Goal: Task Accomplishment & Management: Use online tool/utility

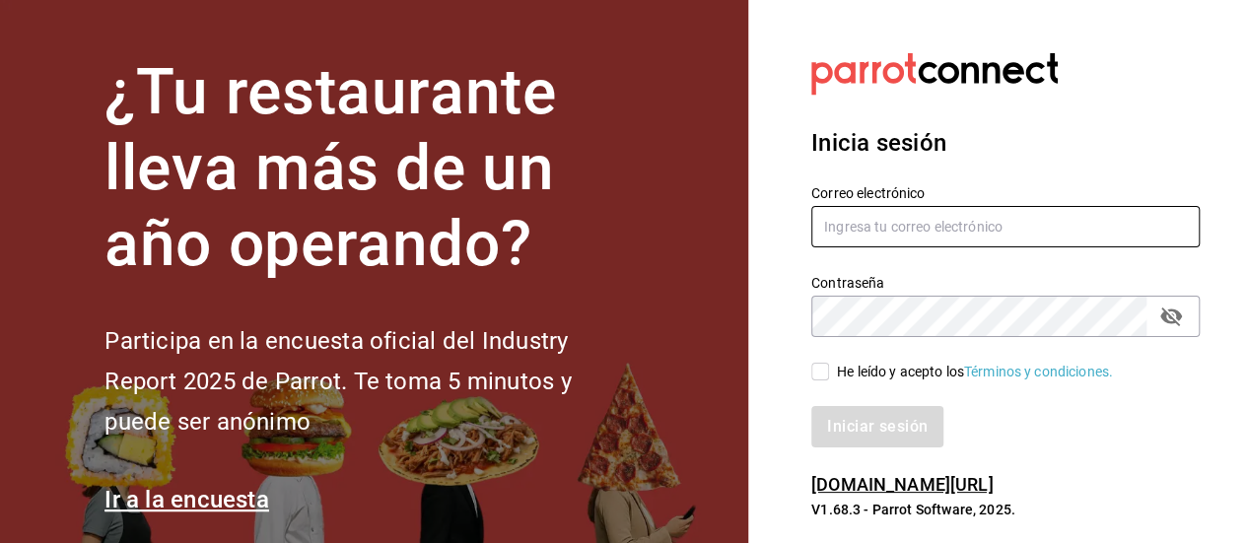
type input "[PERSON_NAME][EMAIL_ADDRESS][DOMAIN_NAME]"
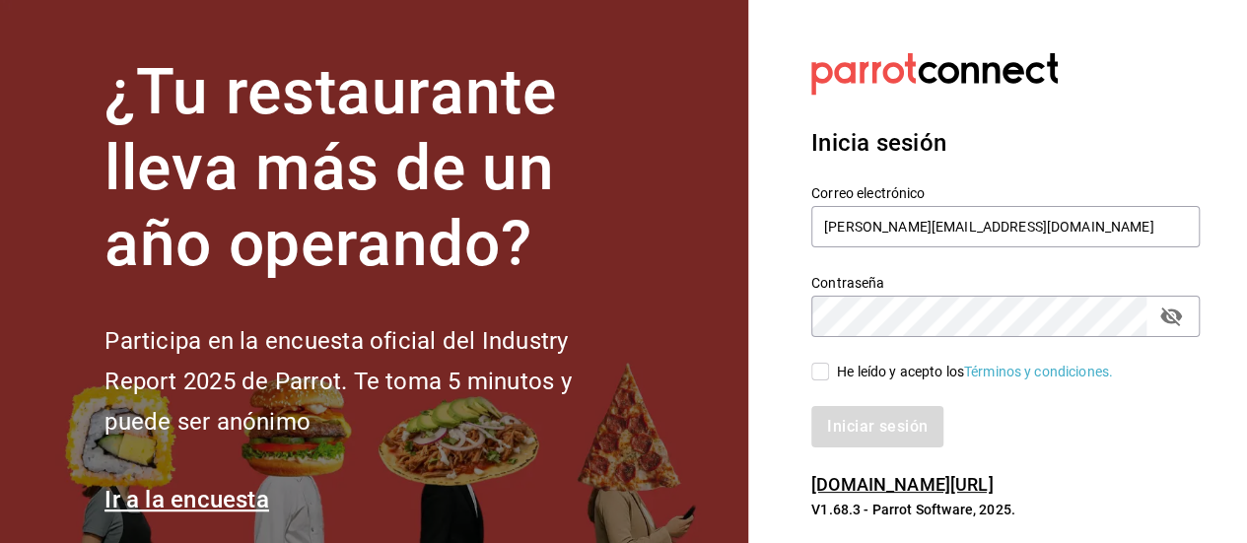
click at [817, 370] on input "He leído y acepto los Términos y condiciones." at bounding box center [820, 372] width 18 height 18
checkbox input "true"
click at [887, 440] on button "Iniciar sesión" at bounding box center [878, 426] width 134 height 41
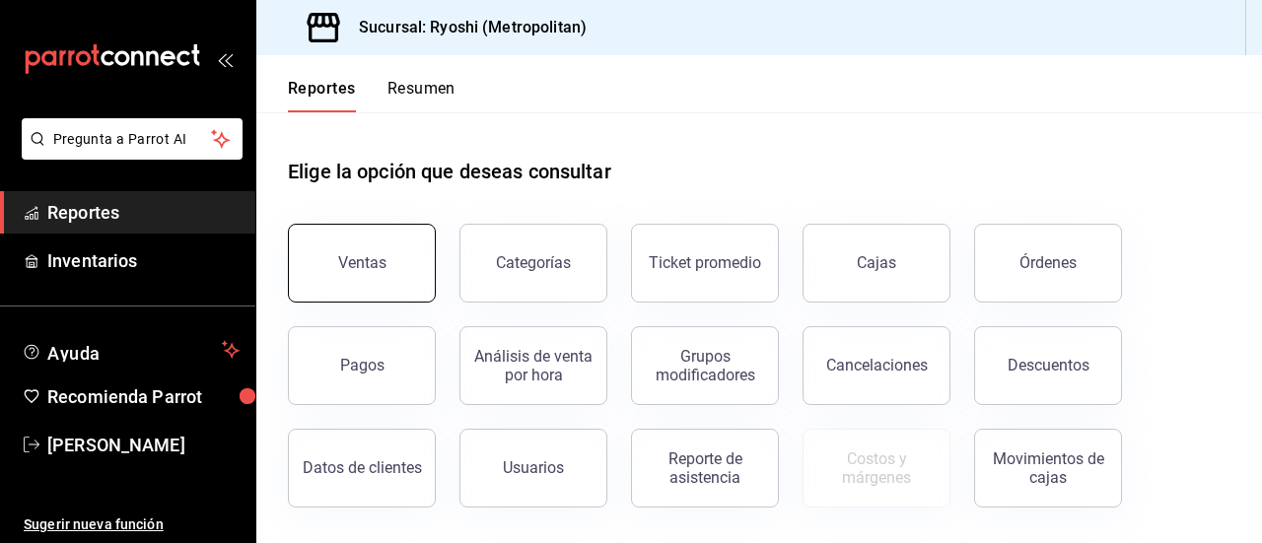
click at [339, 255] on button "Ventas" at bounding box center [362, 263] width 148 height 79
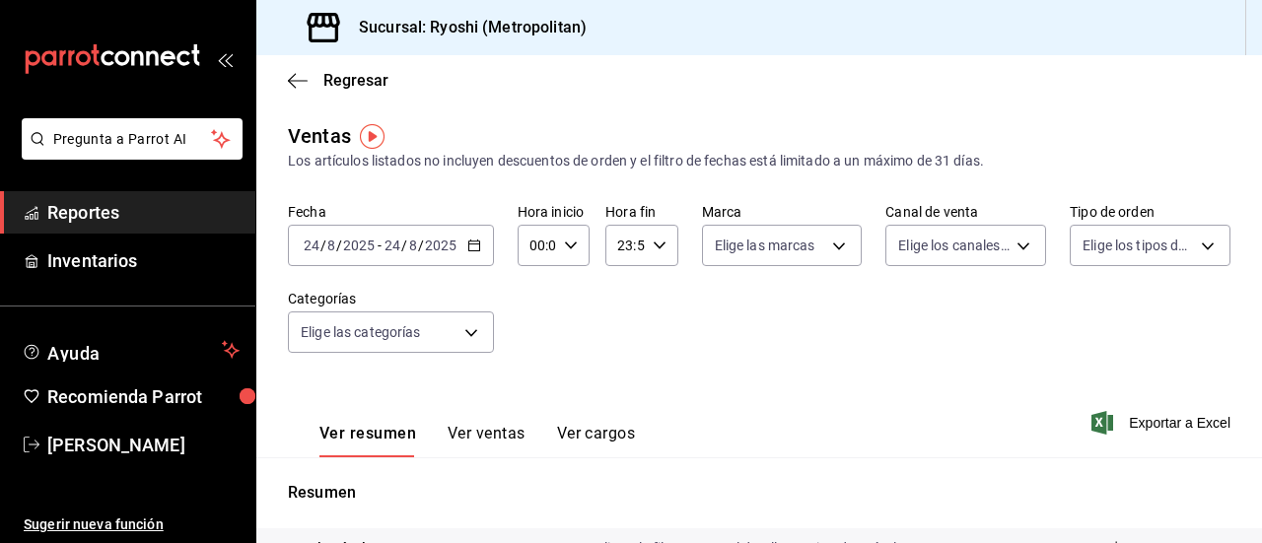
click at [463, 251] on div "[DATE] [DATE] - [DATE] [DATE]" at bounding box center [391, 245] width 206 height 41
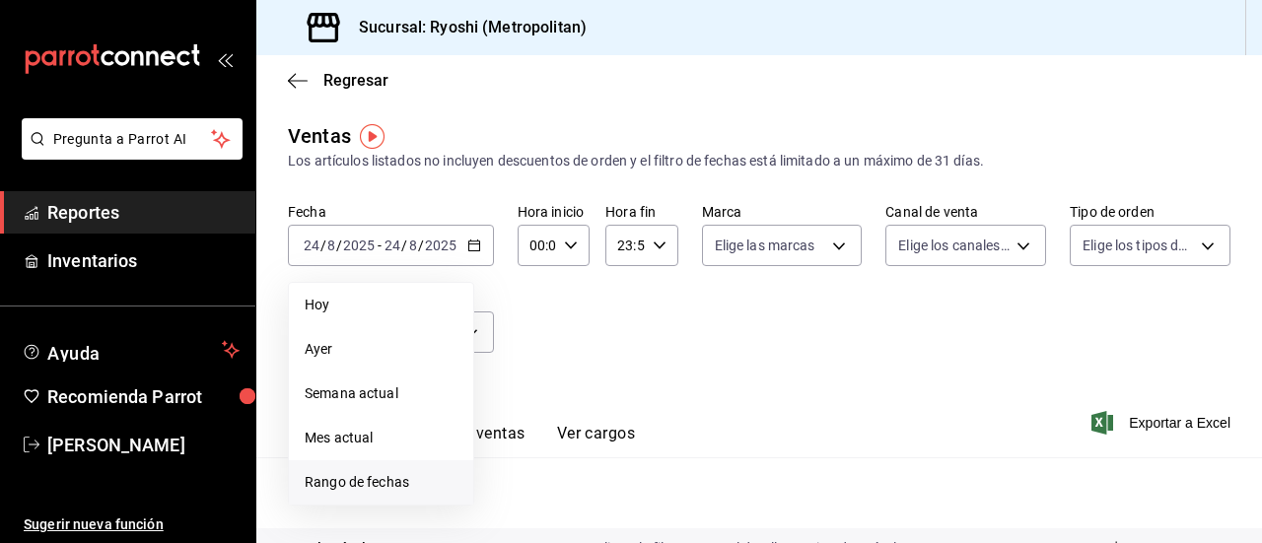
click at [337, 486] on span "Rango de fechas" at bounding box center [381, 482] width 153 height 21
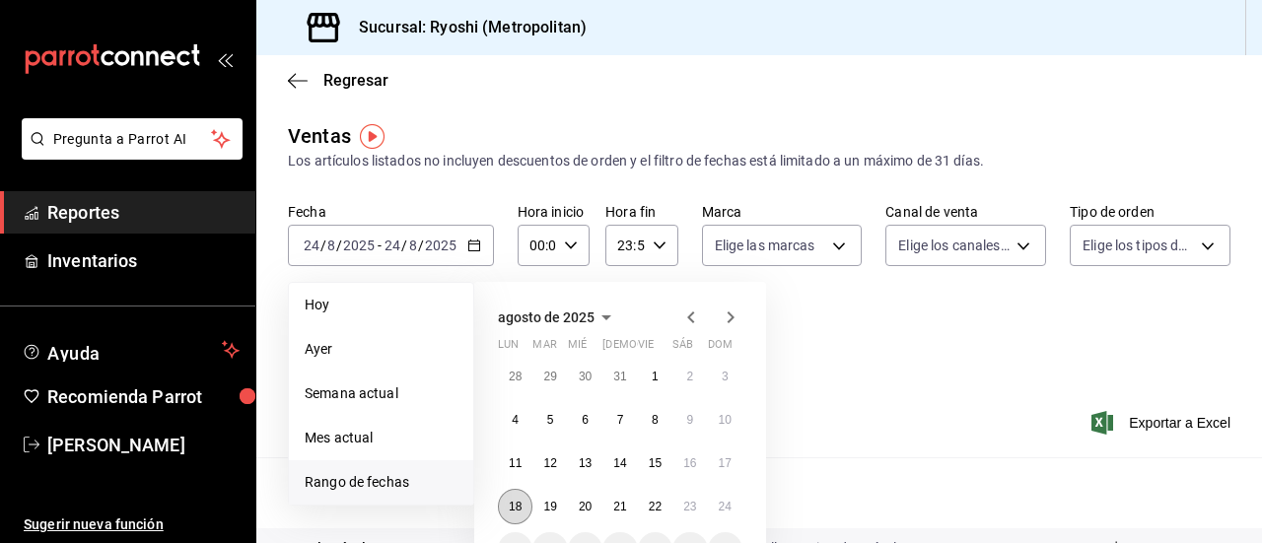
click at [525, 512] on button "18" at bounding box center [515, 506] width 35 height 35
click at [712, 516] on button "24" at bounding box center [725, 506] width 35 height 35
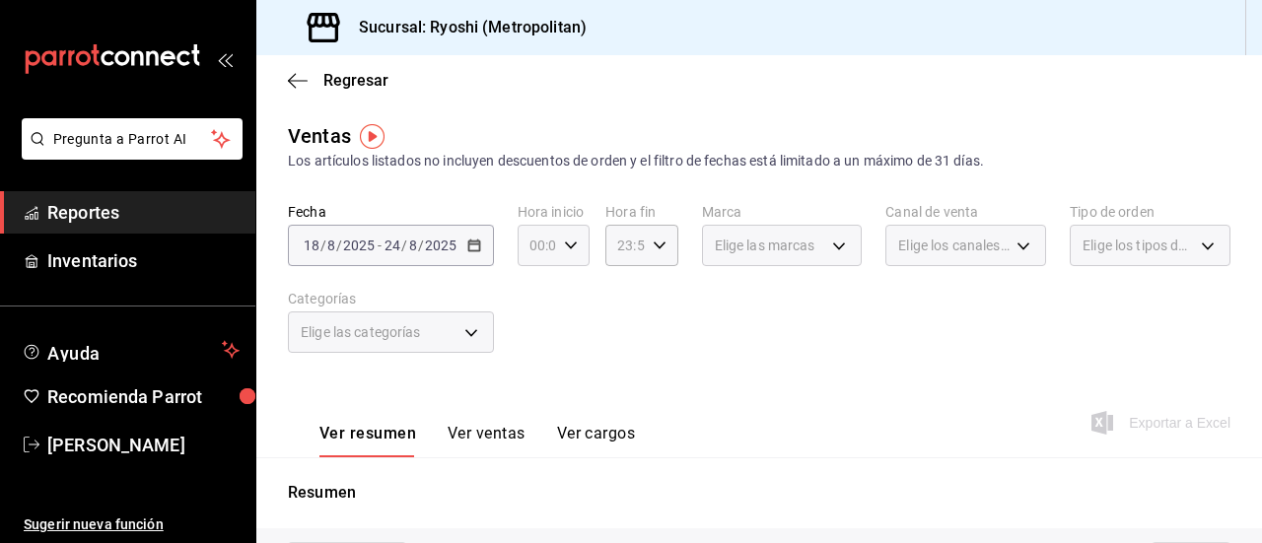
click at [564, 240] on icon "button" at bounding box center [571, 246] width 14 height 14
click at [531, 297] on span "00" at bounding box center [533, 296] width 4 height 16
click at [532, 403] on button "02" at bounding box center [534, 390] width 28 height 39
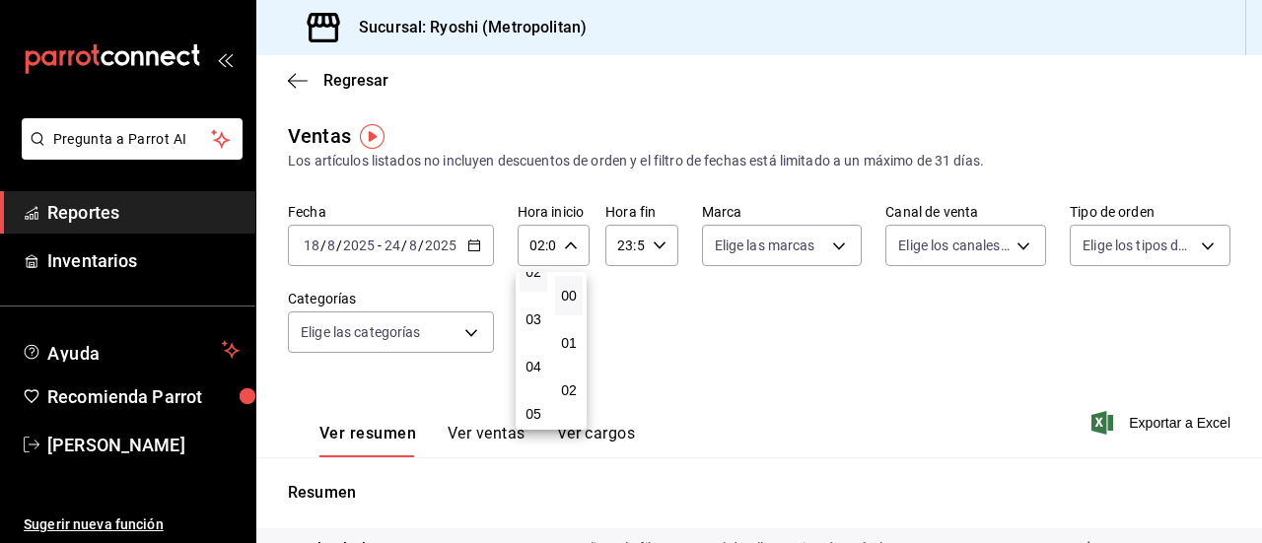
scroll to position [158, 0]
click at [536, 384] on button "05" at bounding box center [534, 374] width 28 height 39
type input "05:00"
click at [571, 300] on span "00" at bounding box center [569, 296] width 4 height 16
click at [651, 247] on div at bounding box center [631, 271] width 1262 height 543
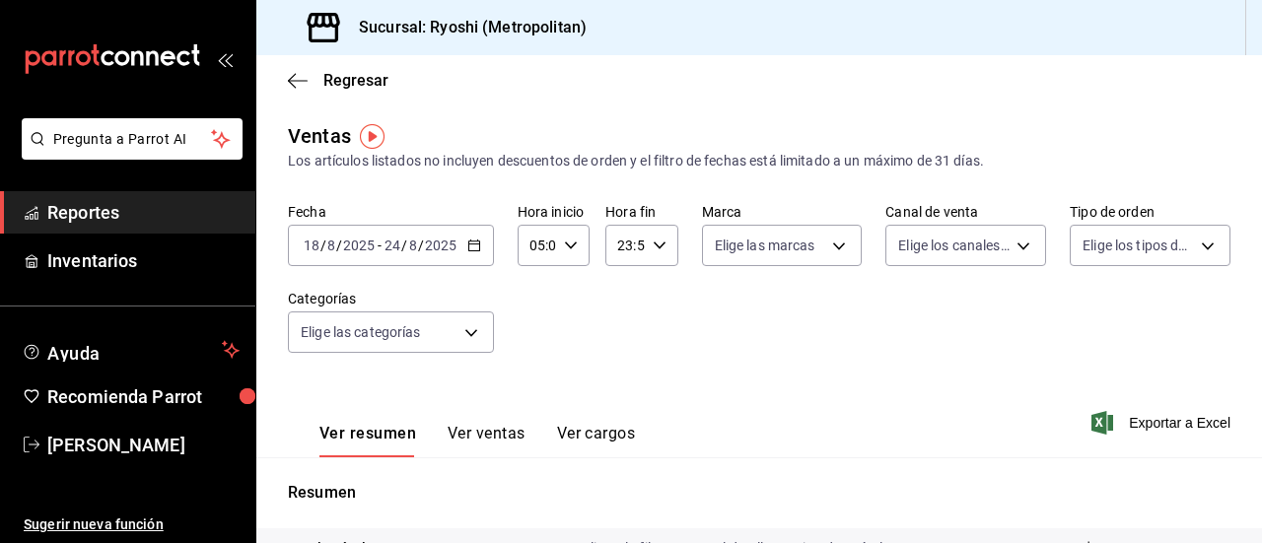
click at [659, 244] on icon "button" at bounding box center [660, 246] width 14 height 14
click at [615, 337] on div "22" at bounding box center [619, 358] width 35 height 47
click at [618, 364] on span "22" at bounding box center [620, 359] width 4 height 16
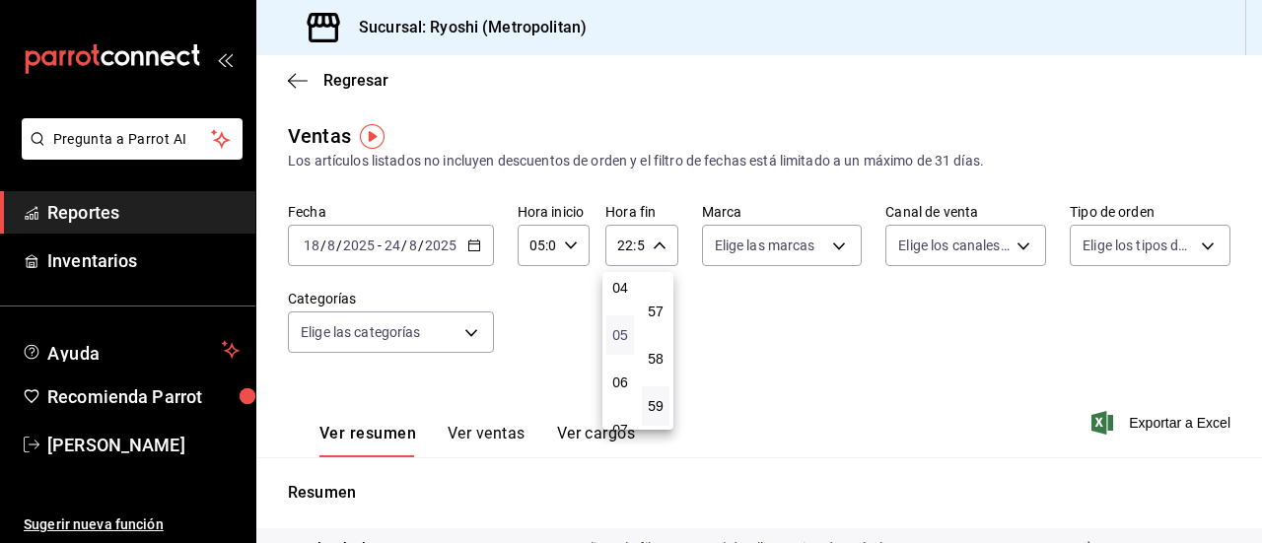
click at [620, 332] on span "05" at bounding box center [620, 335] width 4 height 16
click at [654, 308] on span "57" at bounding box center [656, 312] width 4 height 16
type input "05:57"
click at [658, 374] on span "05" at bounding box center [656, 375] width 4 height 16
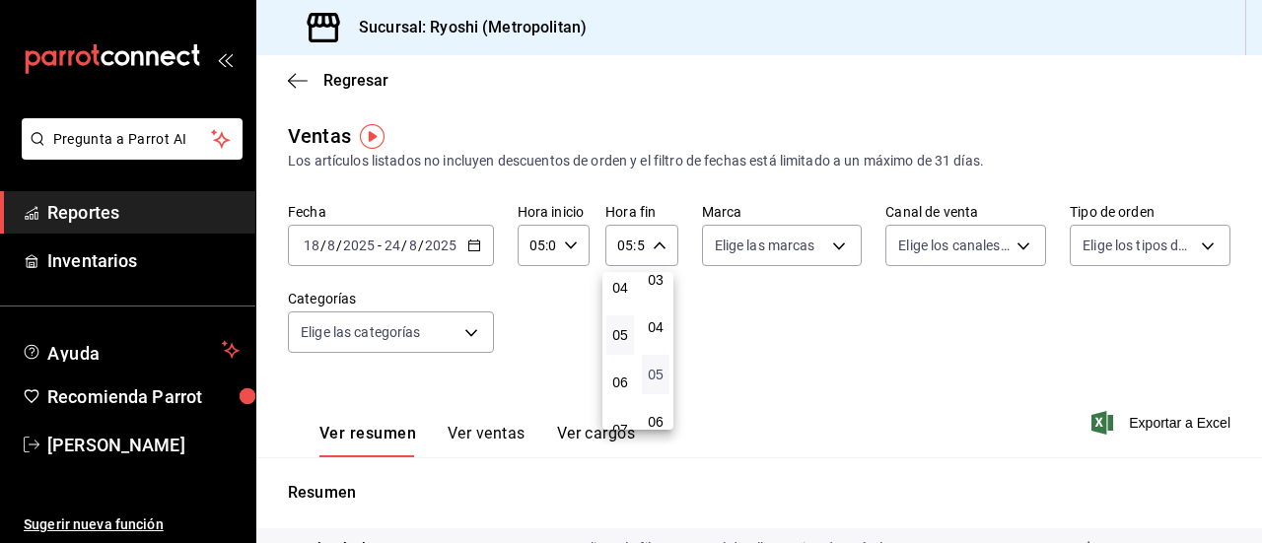
type input "05:05"
click at [774, 342] on div at bounding box center [631, 271] width 1262 height 543
click at [472, 432] on button "Ver ventas" at bounding box center [487, 441] width 78 height 34
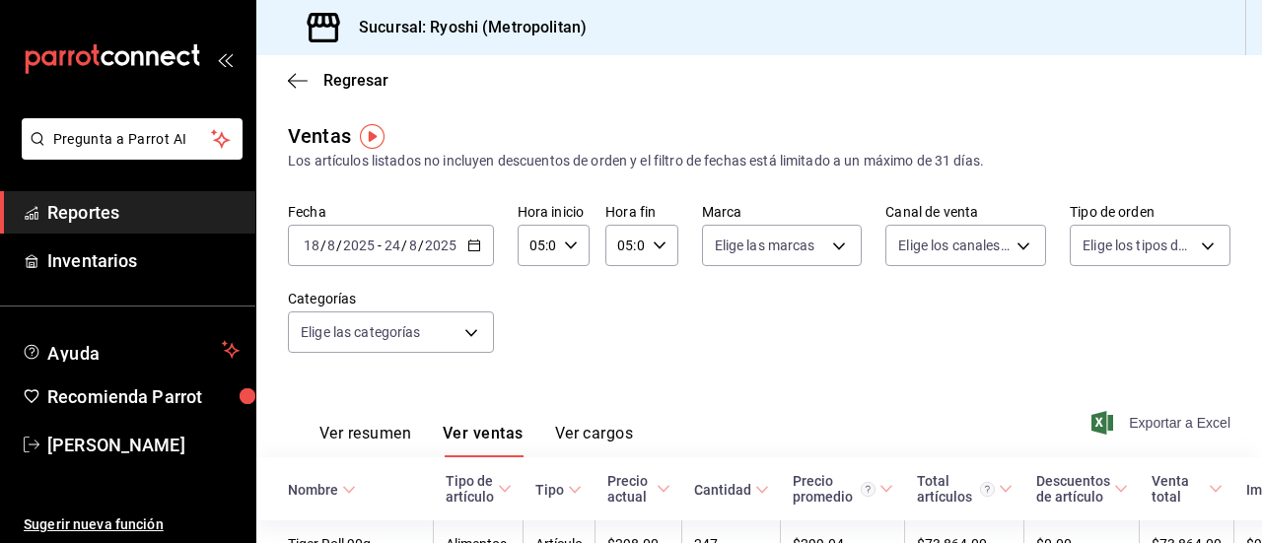
click at [1149, 426] on span "Exportar a Excel" at bounding box center [1162, 423] width 135 height 24
